Goal: Information Seeking & Learning: Learn about a topic

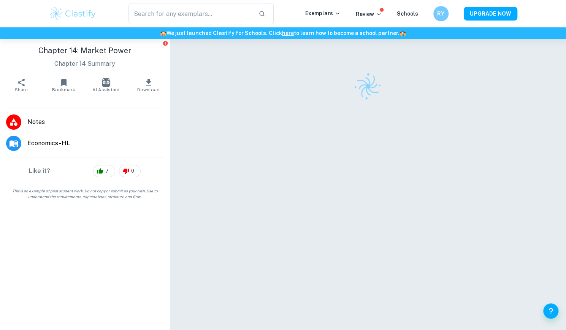
click at [54, 16] on img at bounding box center [73, 13] width 48 height 15
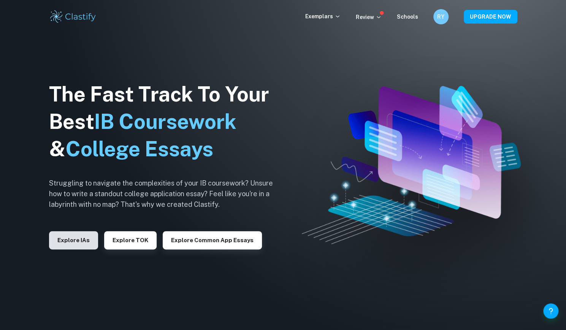
click at [80, 237] on button "Explore IAs" at bounding box center [73, 240] width 49 height 18
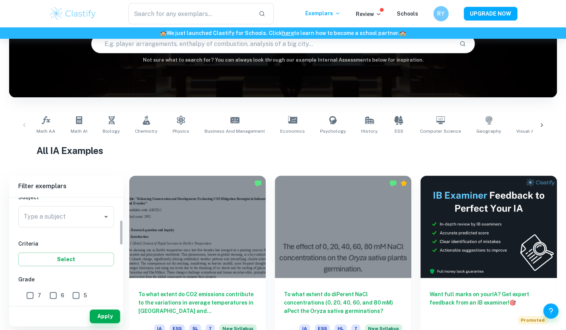
scroll to position [94, 0]
click at [66, 218] on input "Type a subject" at bounding box center [60, 214] width 77 height 14
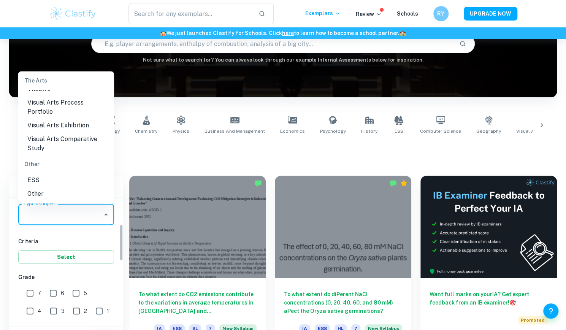
scroll to position [101, 0]
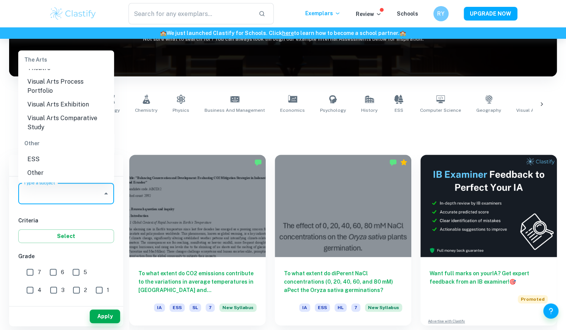
click at [40, 158] on li "ESS" at bounding box center [66, 159] width 96 height 14
type input "ESS"
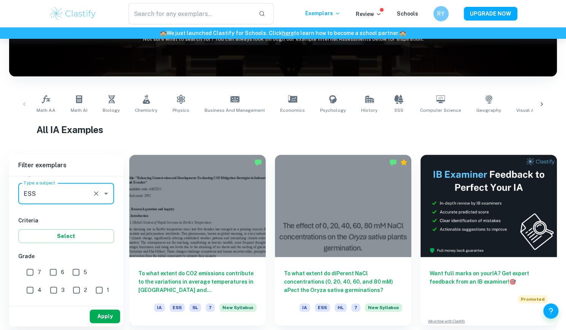
click at [104, 313] on button "Apply" at bounding box center [105, 316] width 30 height 14
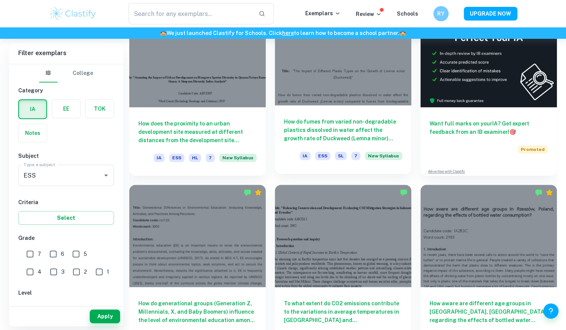
scroll to position [281, 0]
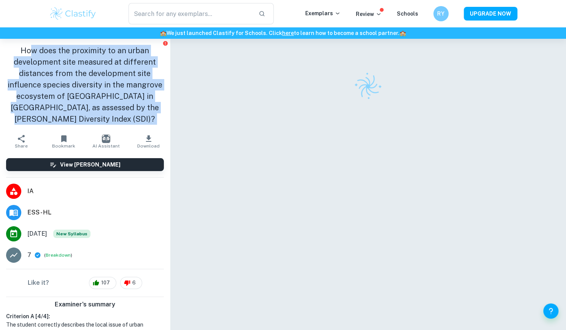
click at [141, 132] on aside "How does the proximity to an urban development site measured at different dista…" at bounding box center [85, 184] width 170 height 291
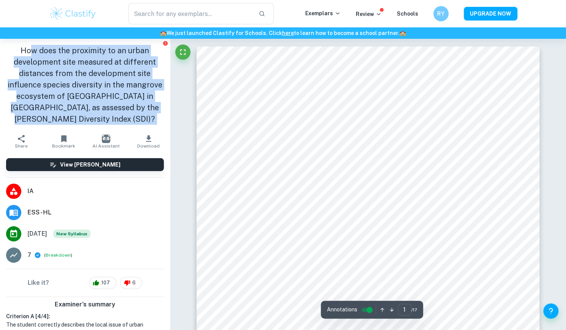
click at [114, 98] on h1 "How does the proximity to an urban development site measured at different dista…" at bounding box center [85, 85] width 158 height 80
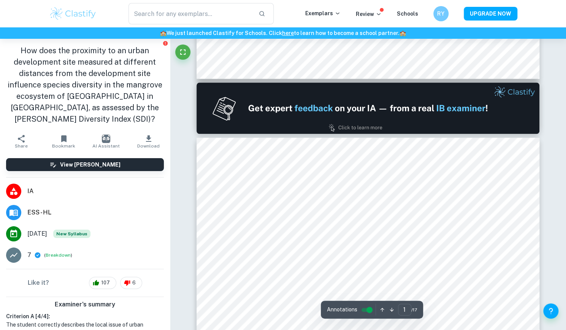
type input "2"
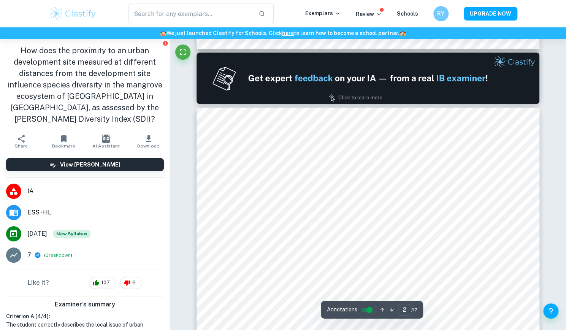
scroll to position [441, 0]
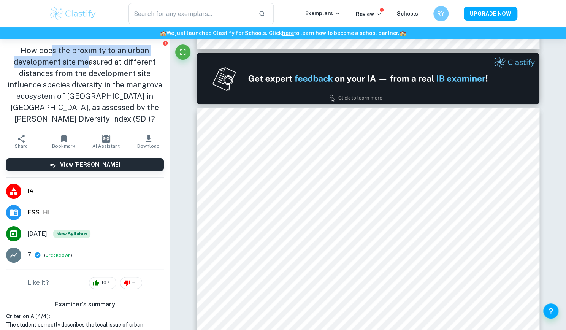
drag, startPoint x: 51, startPoint y: 51, endPoint x: 84, endPoint y: 59, distance: 33.9
click at [84, 59] on h1 "How does the proximity to an urban development site measured at different dista…" at bounding box center [85, 85] width 158 height 80
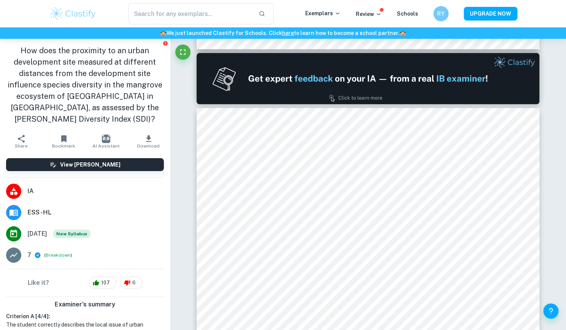
click at [91, 66] on h1 "How does the proximity to an urban development site measured at different dista…" at bounding box center [85, 85] width 158 height 80
drag, startPoint x: 85, startPoint y: 66, endPoint x: 93, endPoint y: 79, distance: 15.2
click at [93, 79] on h1 "How does the proximity to an urban development site measured at different dista…" at bounding box center [85, 85] width 158 height 80
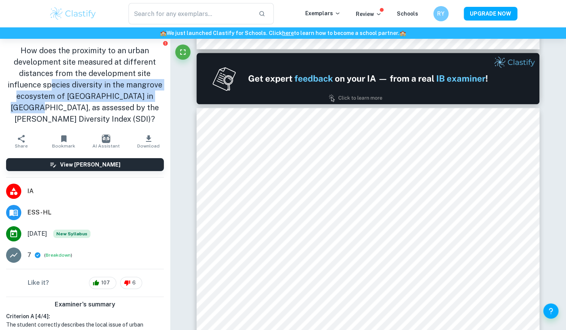
drag, startPoint x: 66, startPoint y: 87, endPoint x: 76, endPoint y: 106, distance: 21.9
click at [76, 106] on h1 "How does the proximity to an urban development site measured at different dista…" at bounding box center [85, 85] width 158 height 80
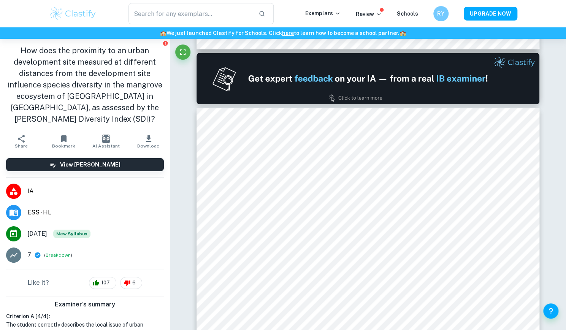
click at [86, 105] on h1 "How does the proximity to an urban development site measured at different dista…" at bounding box center [85, 85] width 158 height 80
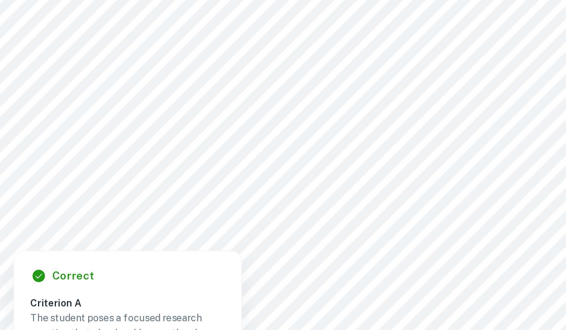
scroll to position [542, 0]
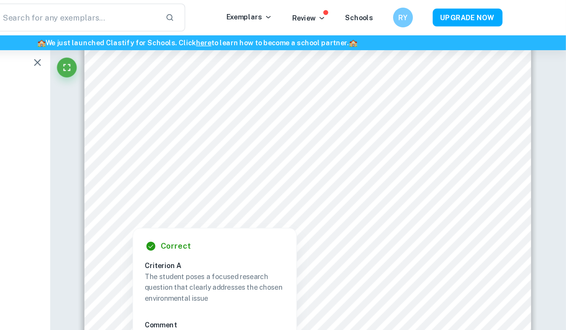
scroll to position [605, 0]
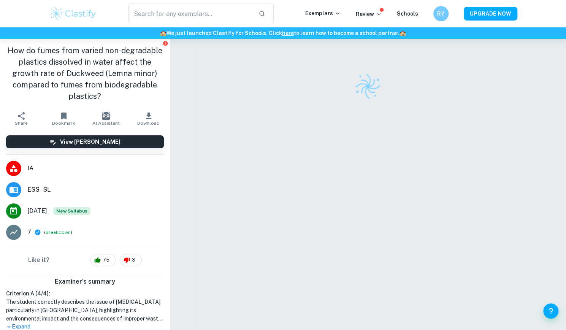
click at [106, 84] on h1 "How do fumes from varied non-degradable plastics dissolved in water affect the …" at bounding box center [85, 73] width 158 height 57
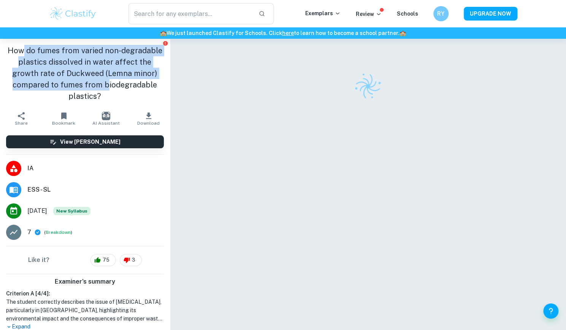
click at [101, 79] on h1 "How do fumes from varied non-degradable plastics dissolved in water affect the …" at bounding box center [85, 73] width 158 height 57
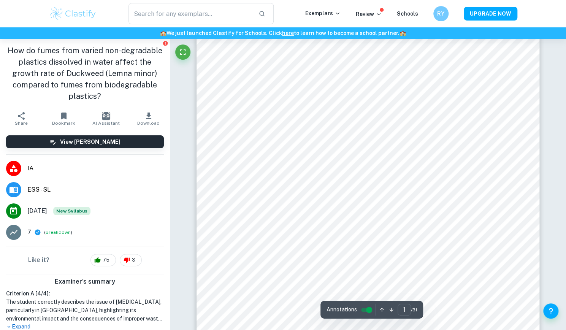
scroll to position [14, 0]
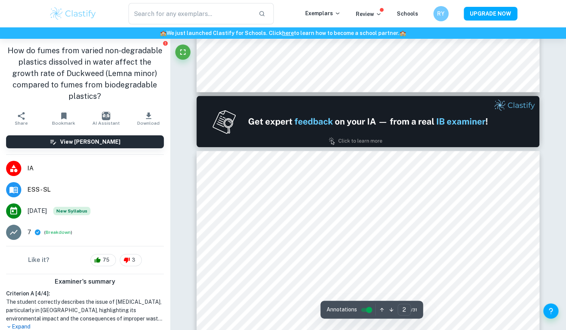
type input "1"
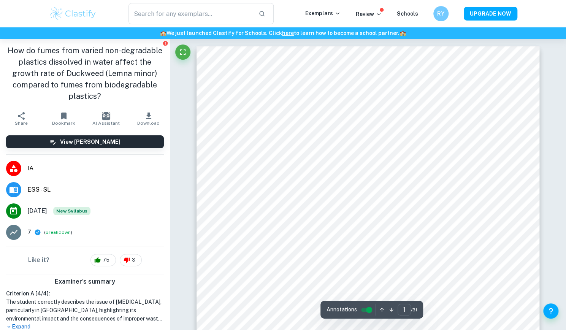
scroll to position [1, 0]
